Goal: Check status: Check status

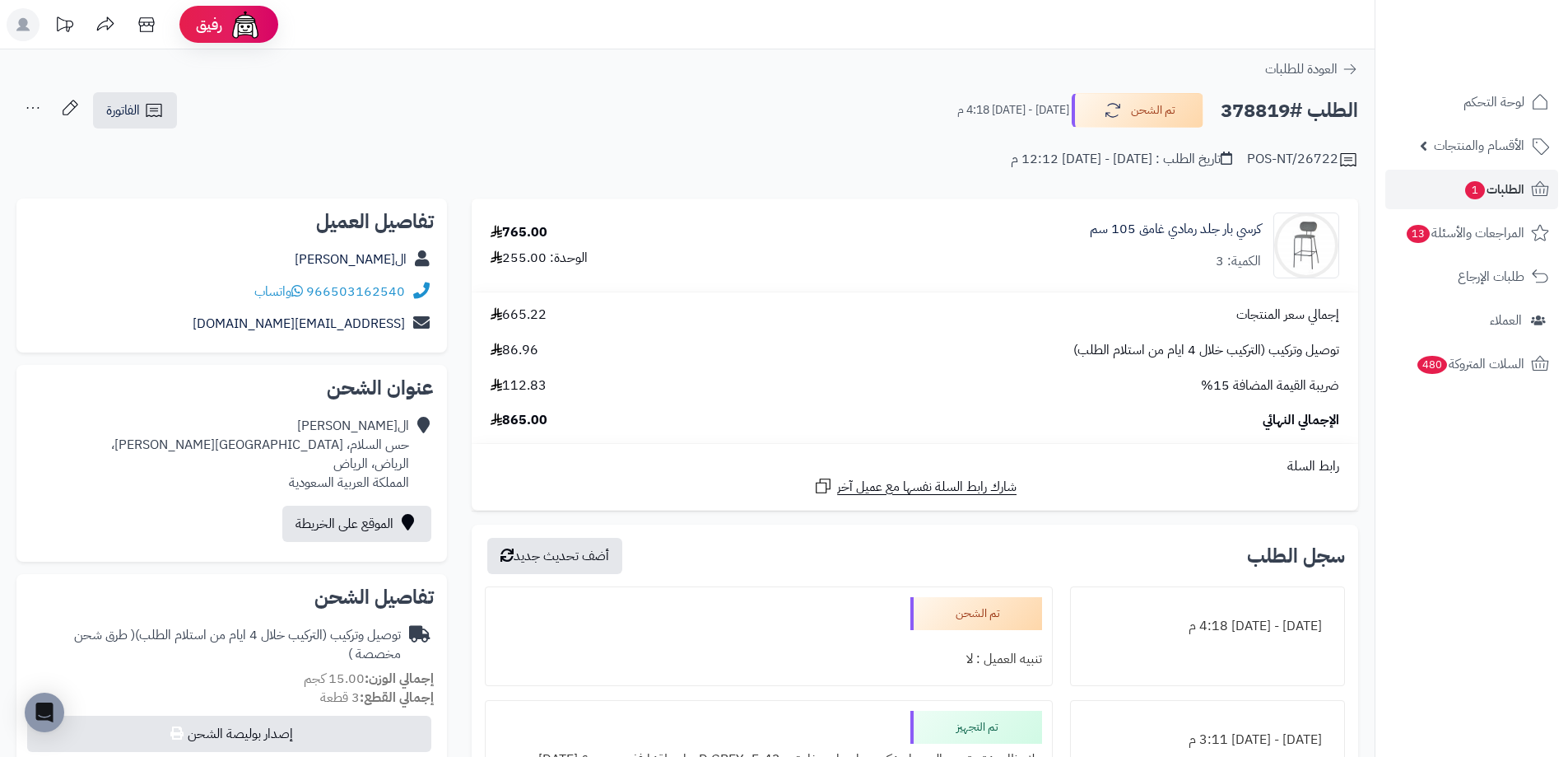
scroll to position [82, 0]
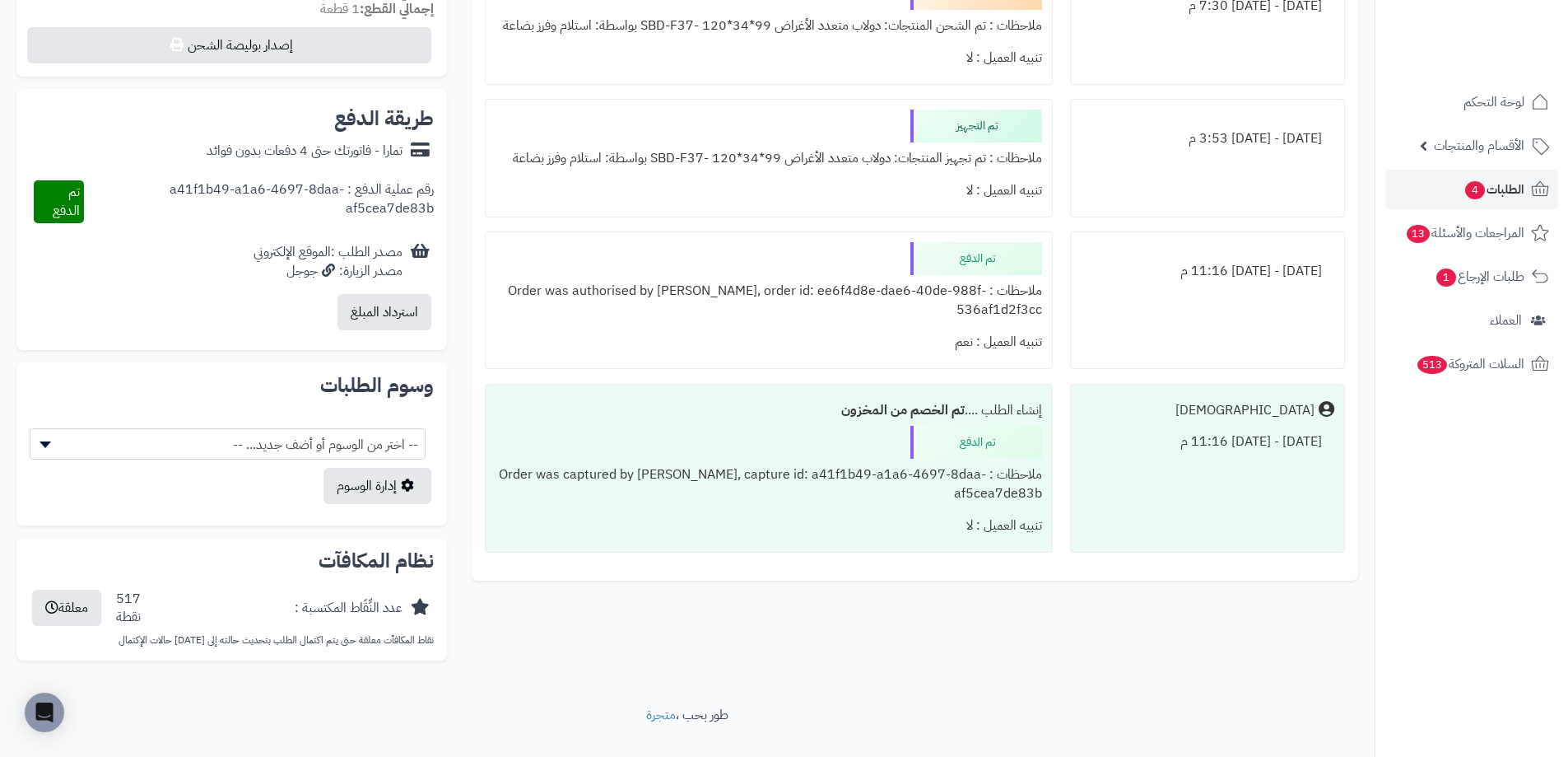
scroll to position [633, 0]
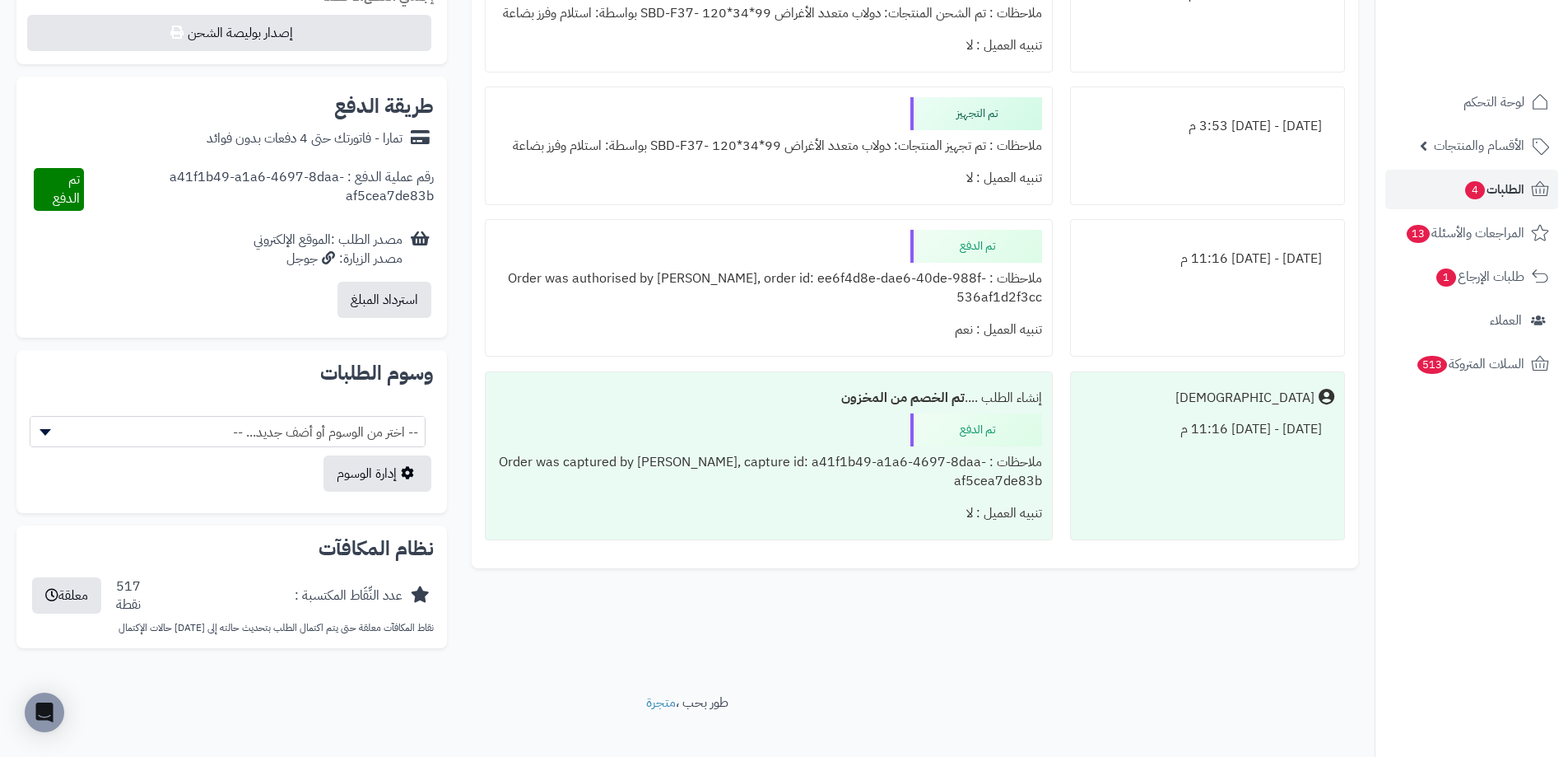
click at [757, 467] on div "ملاحظات : Order was captured by Tamara, capture id: a41f1b49-a1a6-4697-8daa-af5…" at bounding box center [768, 472] width 546 height 51
click at [758, 466] on div "ملاحظات : Order was captured by Tamara, capture id: a41f1b49-a1a6-4697-8daa-af5…" at bounding box center [768, 472] width 546 height 51
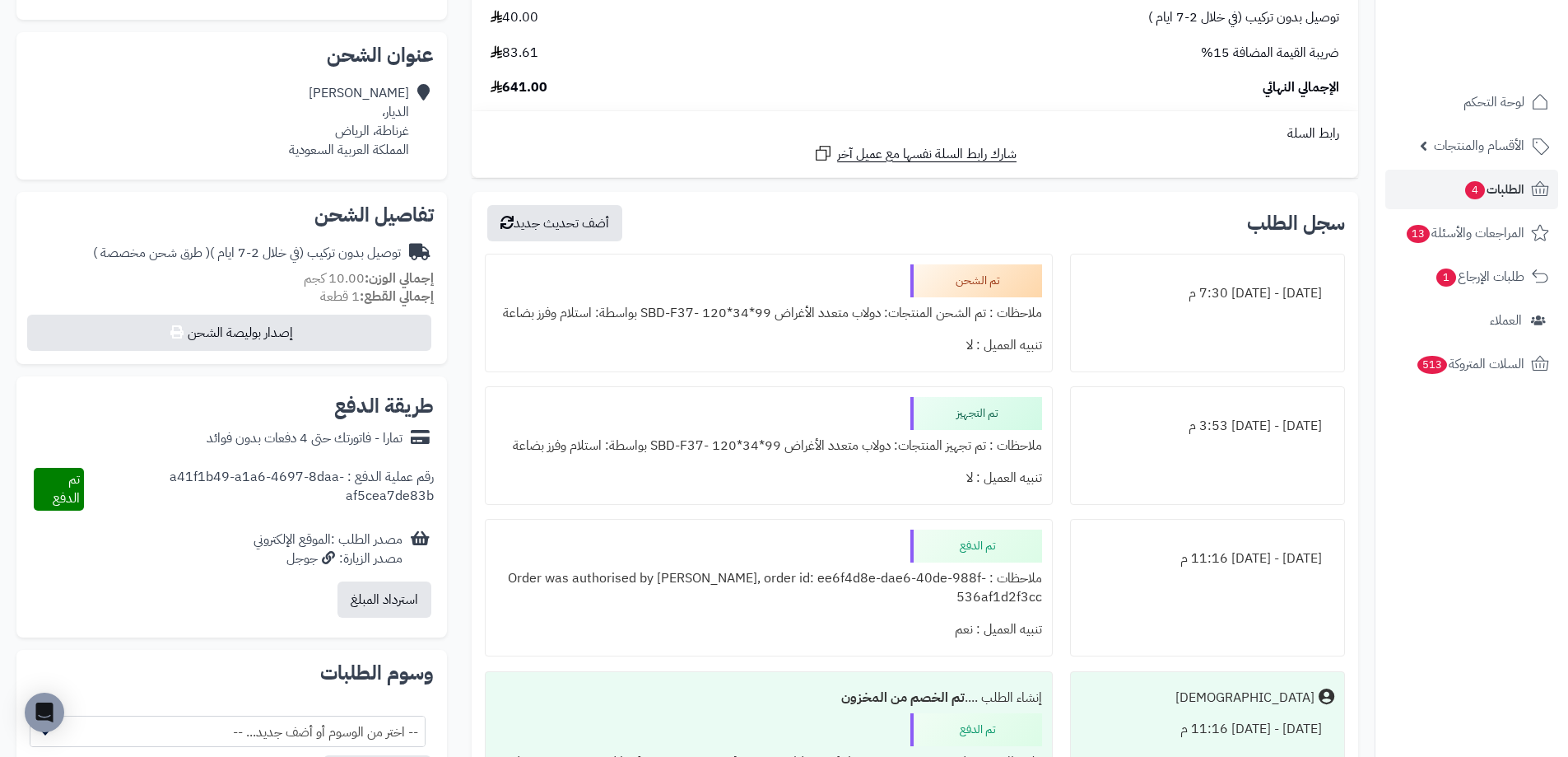
scroll to position [303, 0]
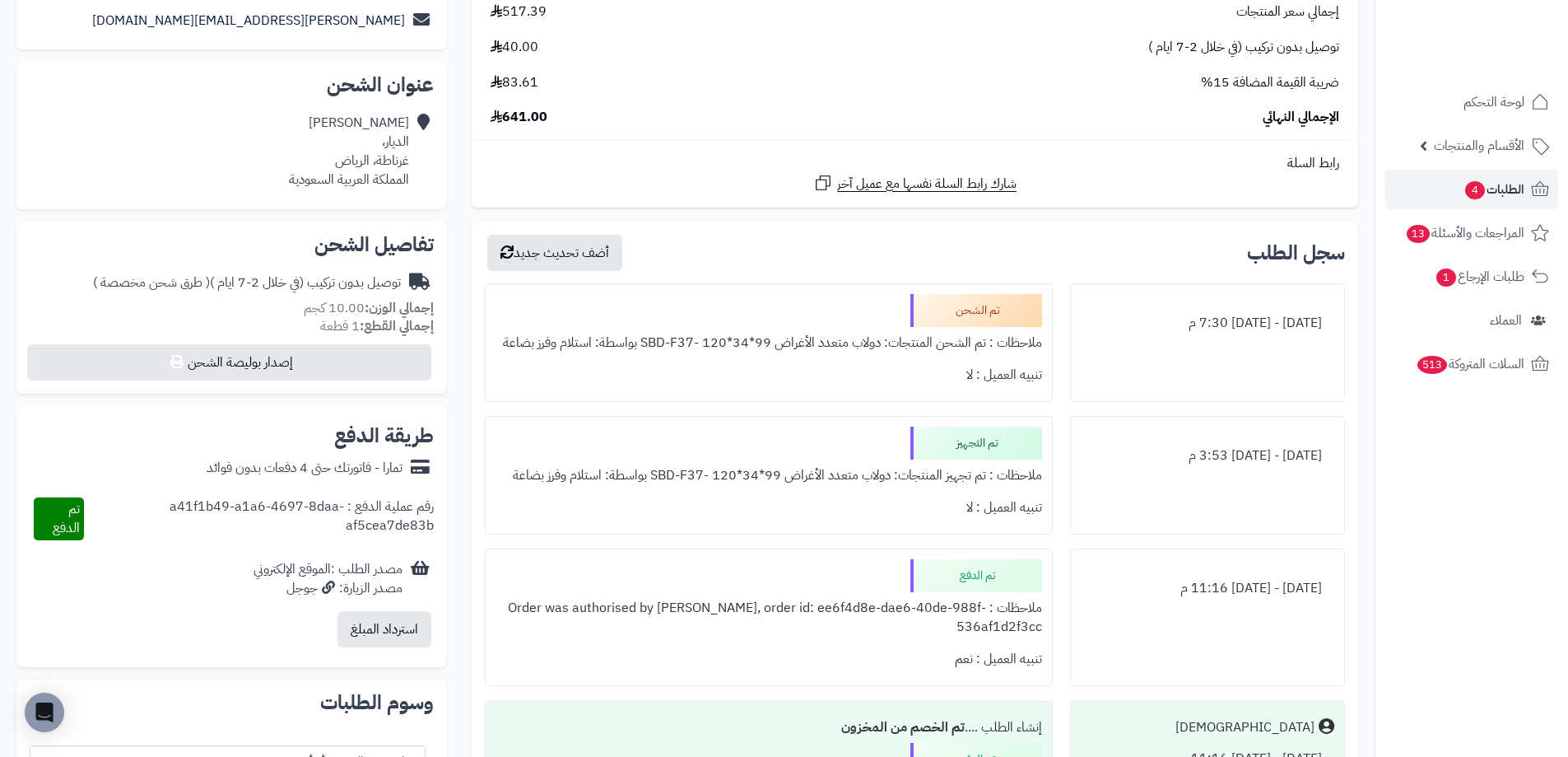
click at [806, 344] on div "ملاحظات : تم الشحن المنتجات: دولاب متعدد الأغراض 99*34*120 -SBD-F37 بواسطة: است…" at bounding box center [768, 342] width 546 height 32
click at [805, 344] on div "ملاحظات : تم الشحن المنتجات: دولاب متعدد الأغراض 99*34*120 -SBD-F37 بواسطة: است…" at bounding box center [768, 342] width 546 height 32
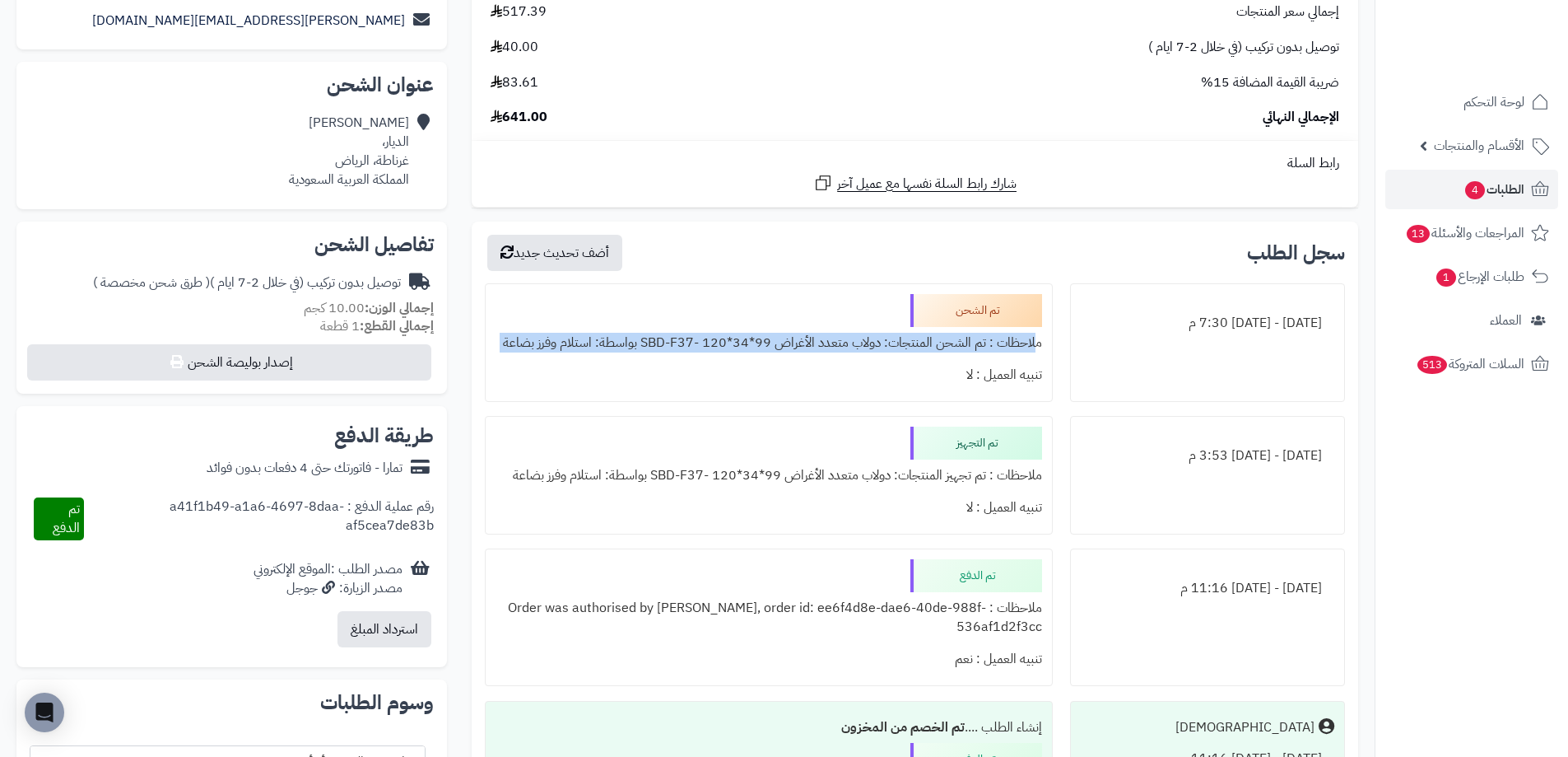
click at [805, 344] on div "ملاحظات : تم الشحن المنتجات: دولاب متعدد الأغراض 99*34*120 -SBD-F37 بواسطة: است…" at bounding box center [768, 342] width 546 height 32
click at [874, 340] on div "ملاحظات : تم الشحن المنتجات: دولاب متعدد الأغراض 99*34*120 -SBD-F37 بواسطة: است…" at bounding box center [768, 342] width 546 height 32
click at [872, 339] on div "ملاحظات : تم الشحن المنتجات: دولاب متعدد الأغراض 99*34*120 -SBD-F37 بواسطة: است…" at bounding box center [768, 342] width 546 height 32
click at [871, 339] on div "ملاحظات : تم الشحن المنتجات: دولاب متعدد الأغراض 99*34*120 -SBD-F37 بواسطة: است…" at bounding box center [768, 342] width 546 height 32
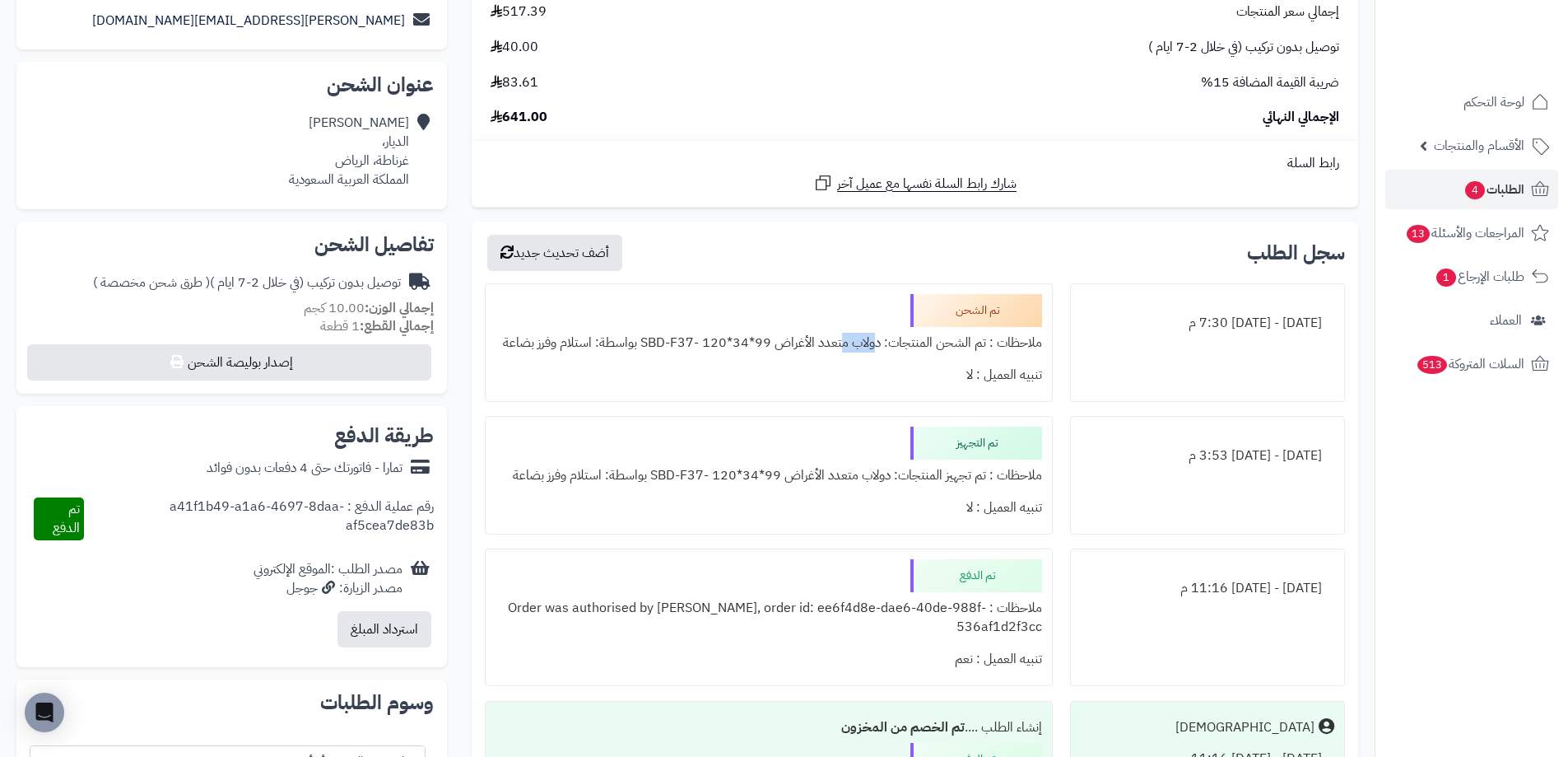
click at [871, 339] on div "ملاحظات : تم الشحن المنتجات: دولاب متعدد الأغراض 99*34*120 -SBD-F37 بواسطة: است…" at bounding box center [768, 342] width 546 height 32
click at [870, 339] on div "ملاحظات : تم الشحن المنتجات: دولاب متعدد الأغراض 99*34*120 -SBD-F37 بواسطة: است…" at bounding box center [768, 342] width 546 height 32
click at [869, 339] on div "ملاحظات : تم الشحن المنتجات: دولاب متعدد الأغراض 99*34*120 -SBD-F37 بواسطة: است…" at bounding box center [768, 342] width 546 height 32
click at [814, 383] on div "تنبيه العميل : لا" at bounding box center [768, 374] width 546 height 32
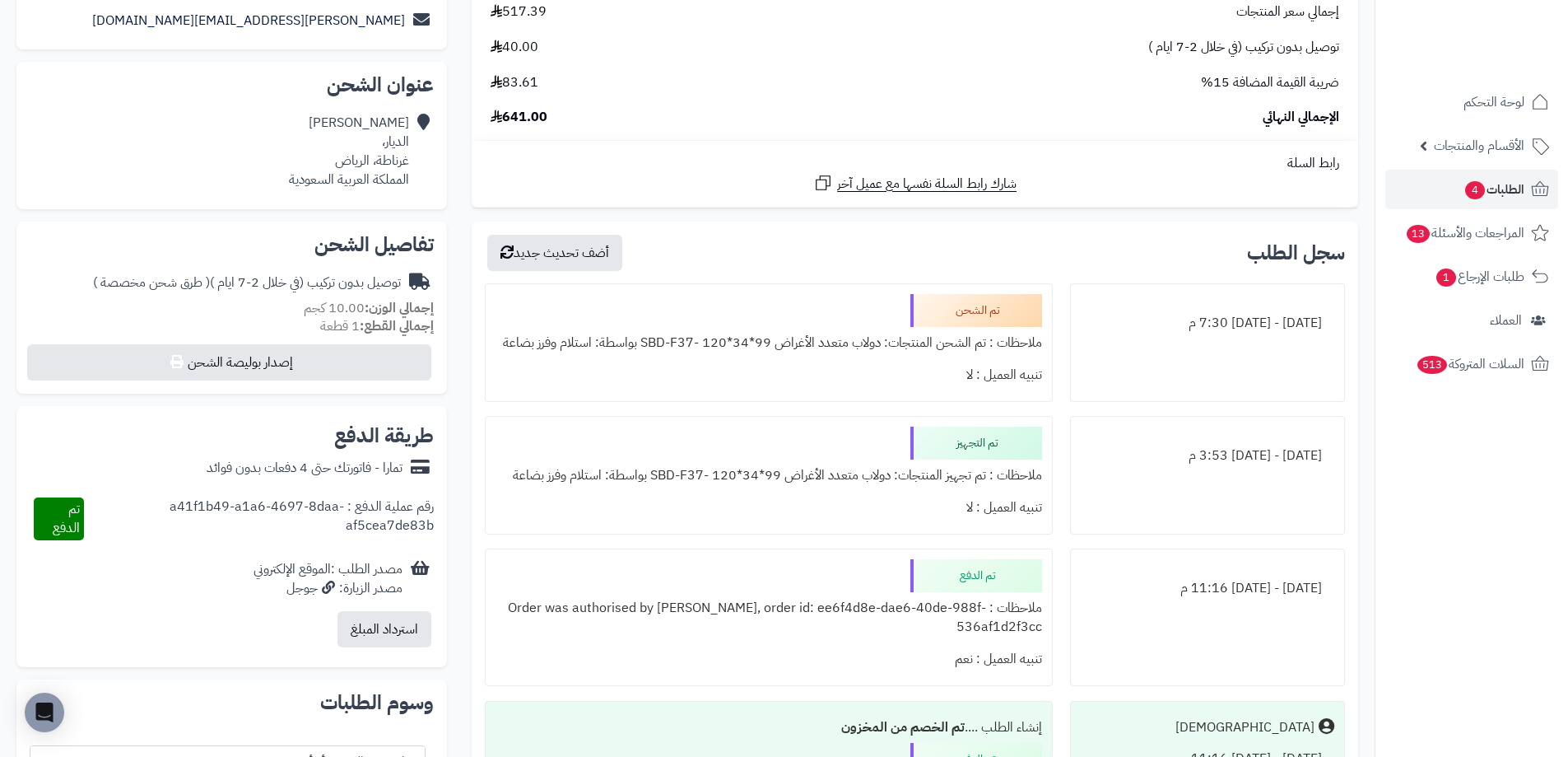
click at [818, 342] on div "ملاحظات : تم الشحن المنتجات: دولاب متعدد الأغراض 99*34*120 -SBD-F37 بواسطة: است…" at bounding box center [768, 342] width 546 height 32
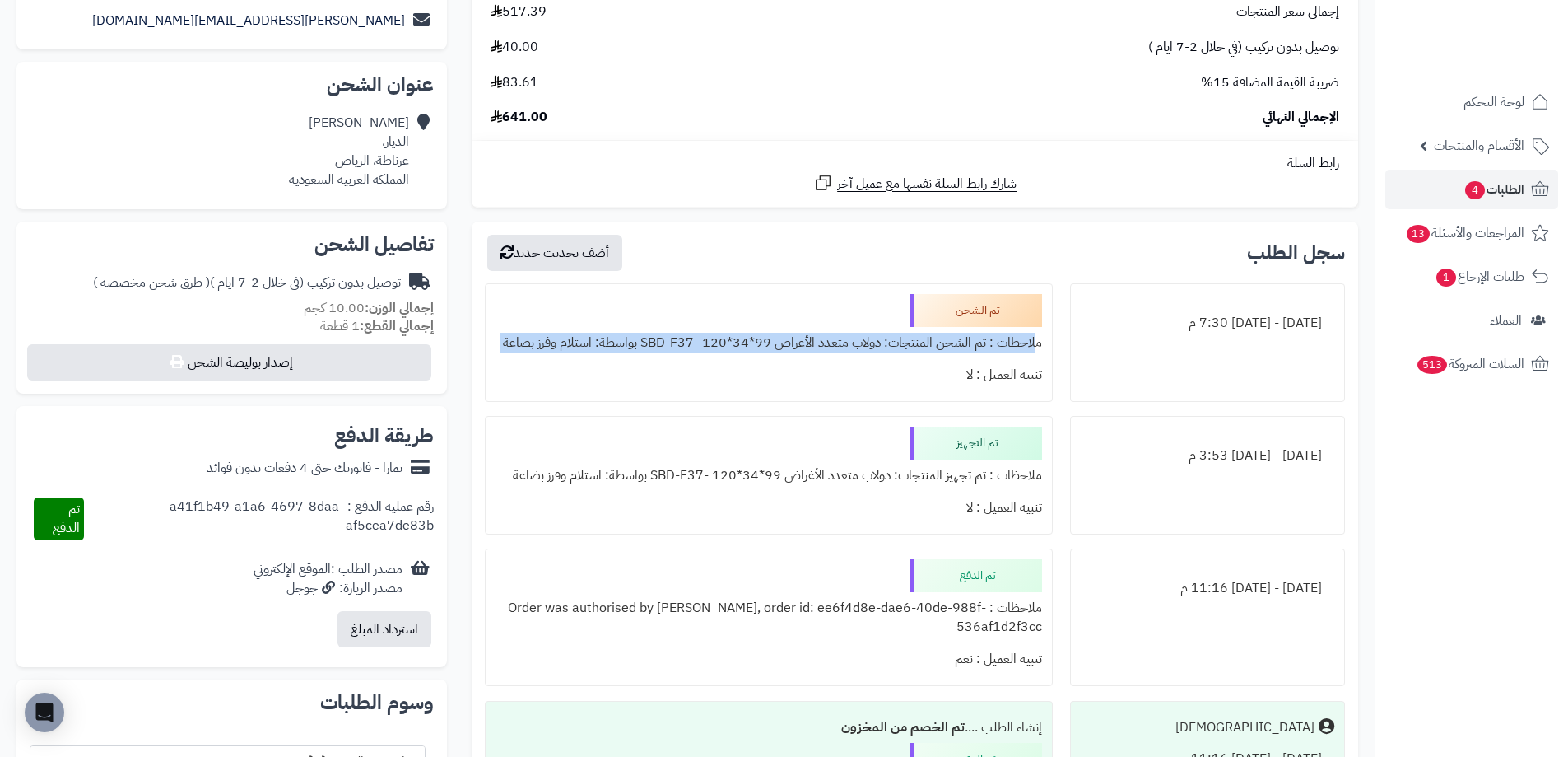
click at [818, 342] on div "ملاحظات : تم الشحن المنتجات: دولاب متعدد الأغراض 99*34*120 -SBD-F37 بواسطة: است…" at bounding box center [768, 342] width 546 height 32
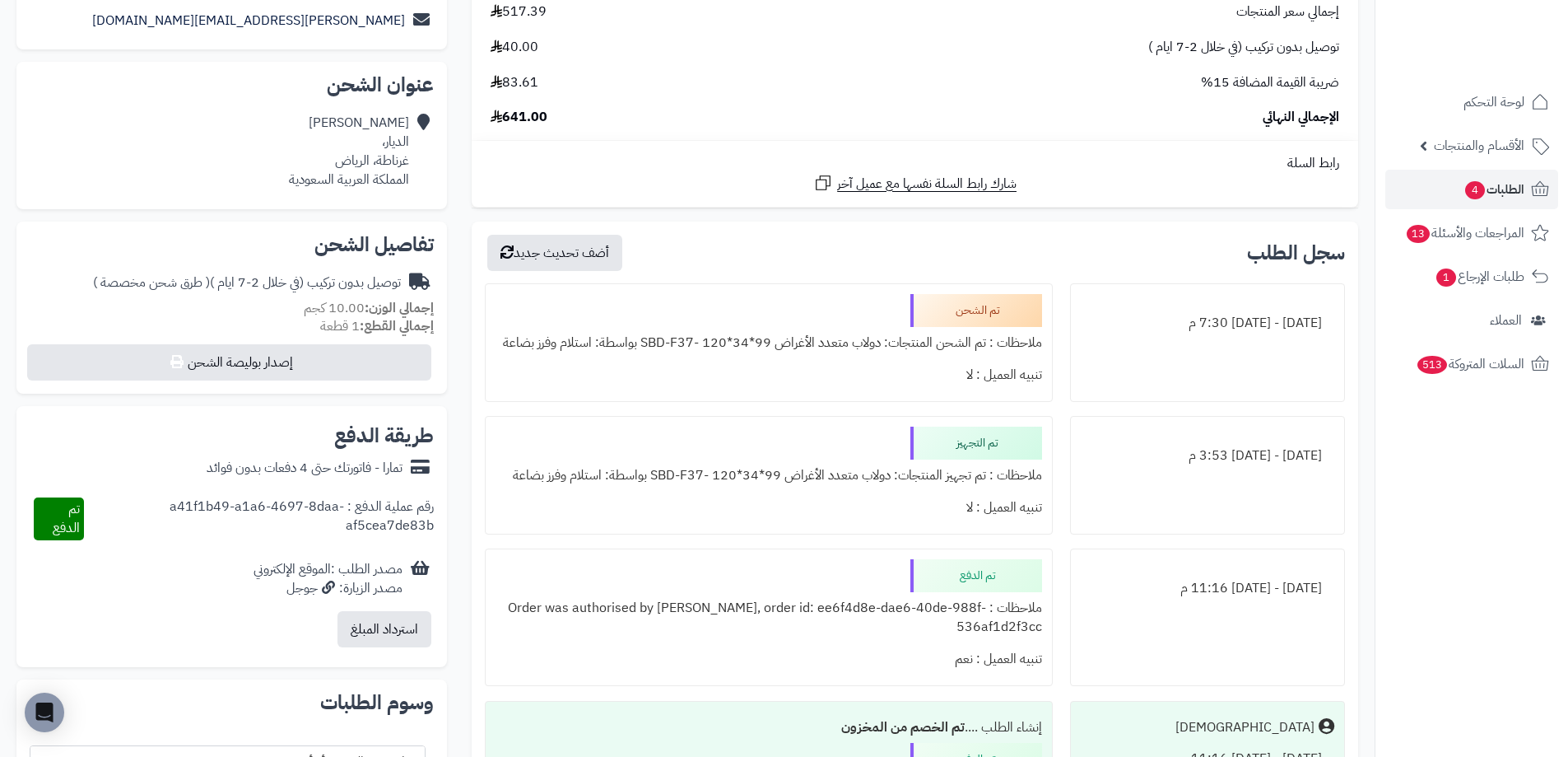
click at [805, 378] on div "تنبيه العميل : لا" at bounding box center [768, 374] width 546 height 32
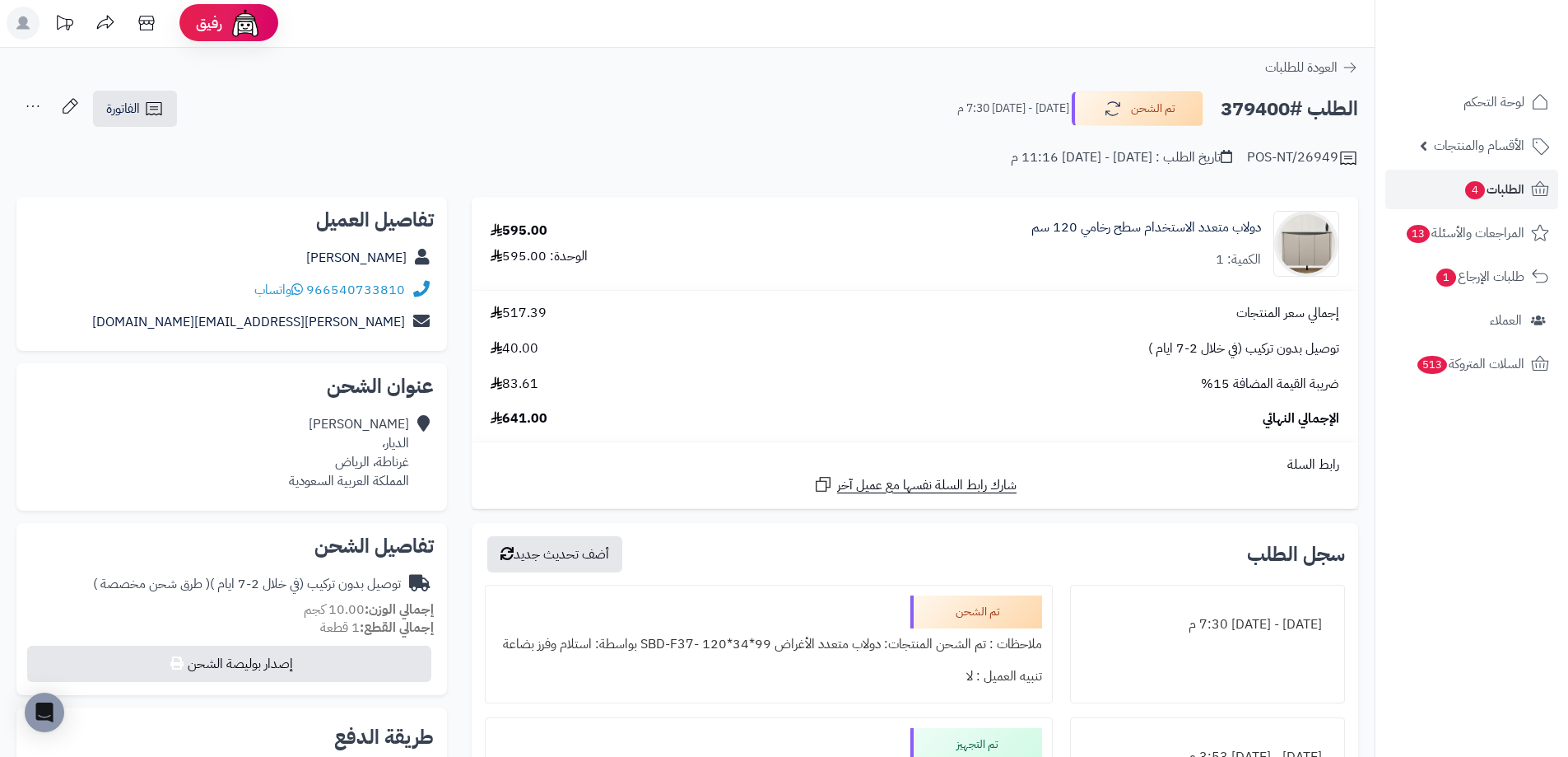
scroll to position [0, 0]
